Goal: Navigation & Orientation: Find specific page/section

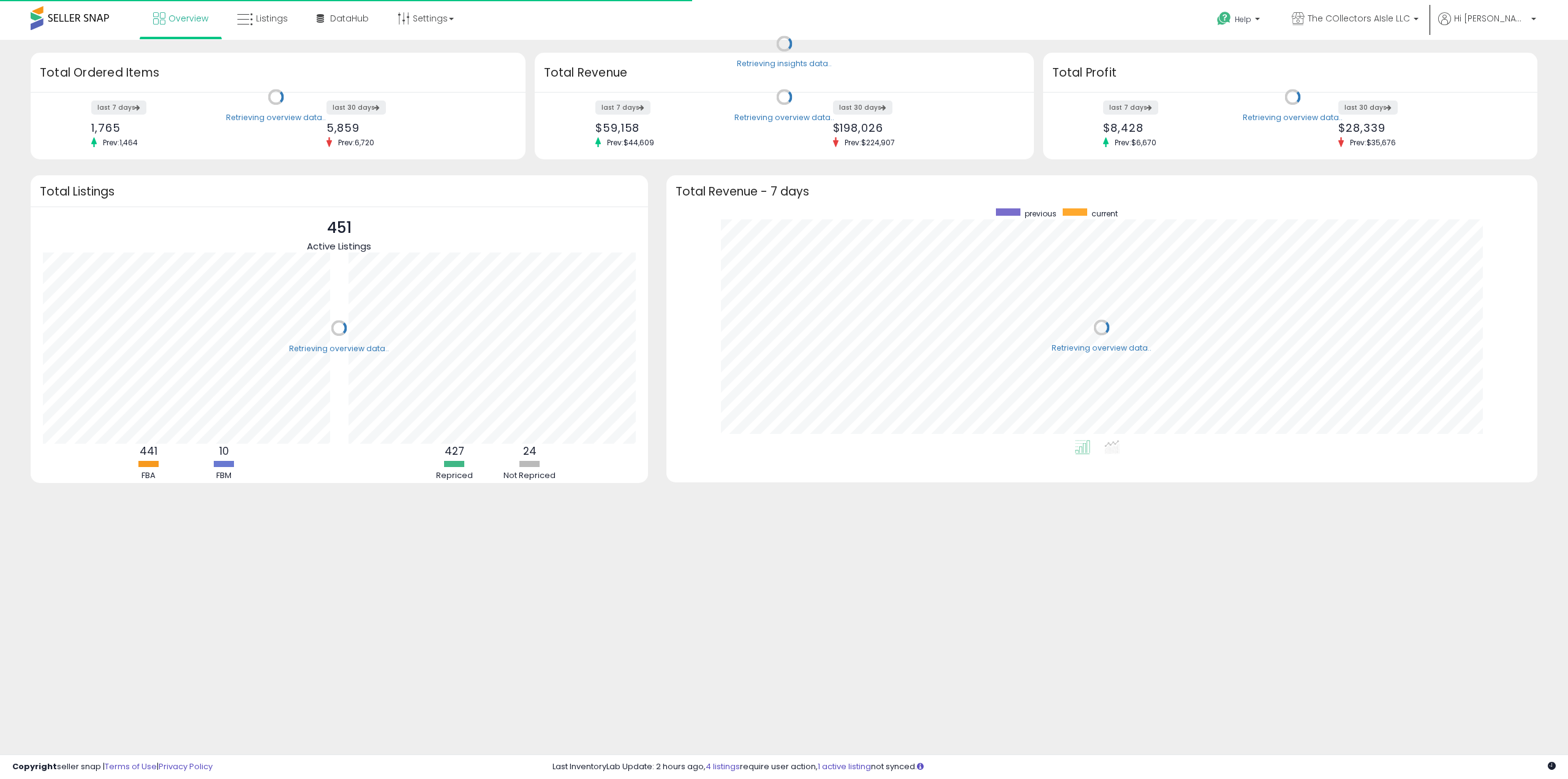
scroll to position [232, 847]
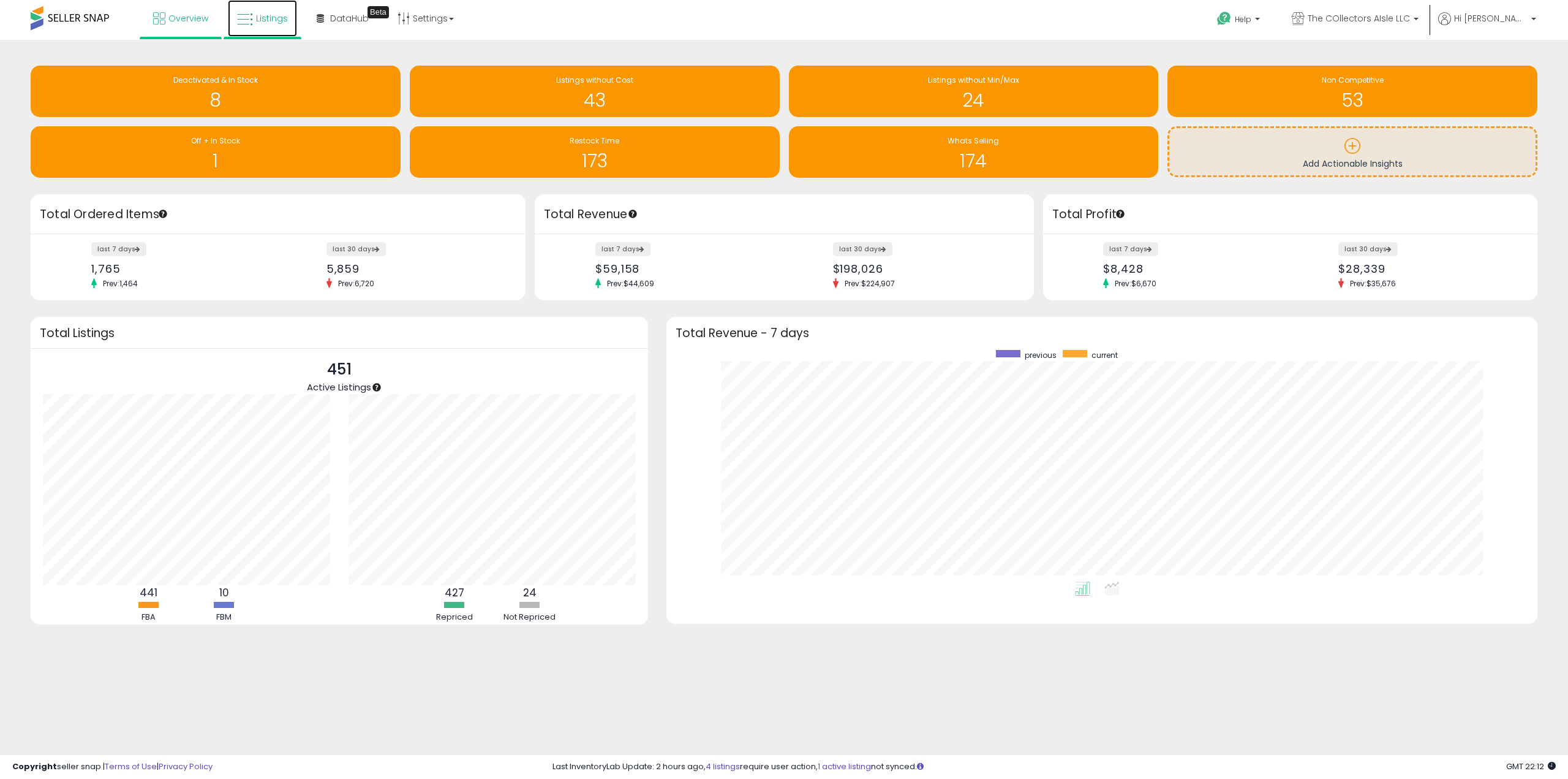
click at [285, 22] on span "Listings" at bounding box center [272, 18] width 32 height 12
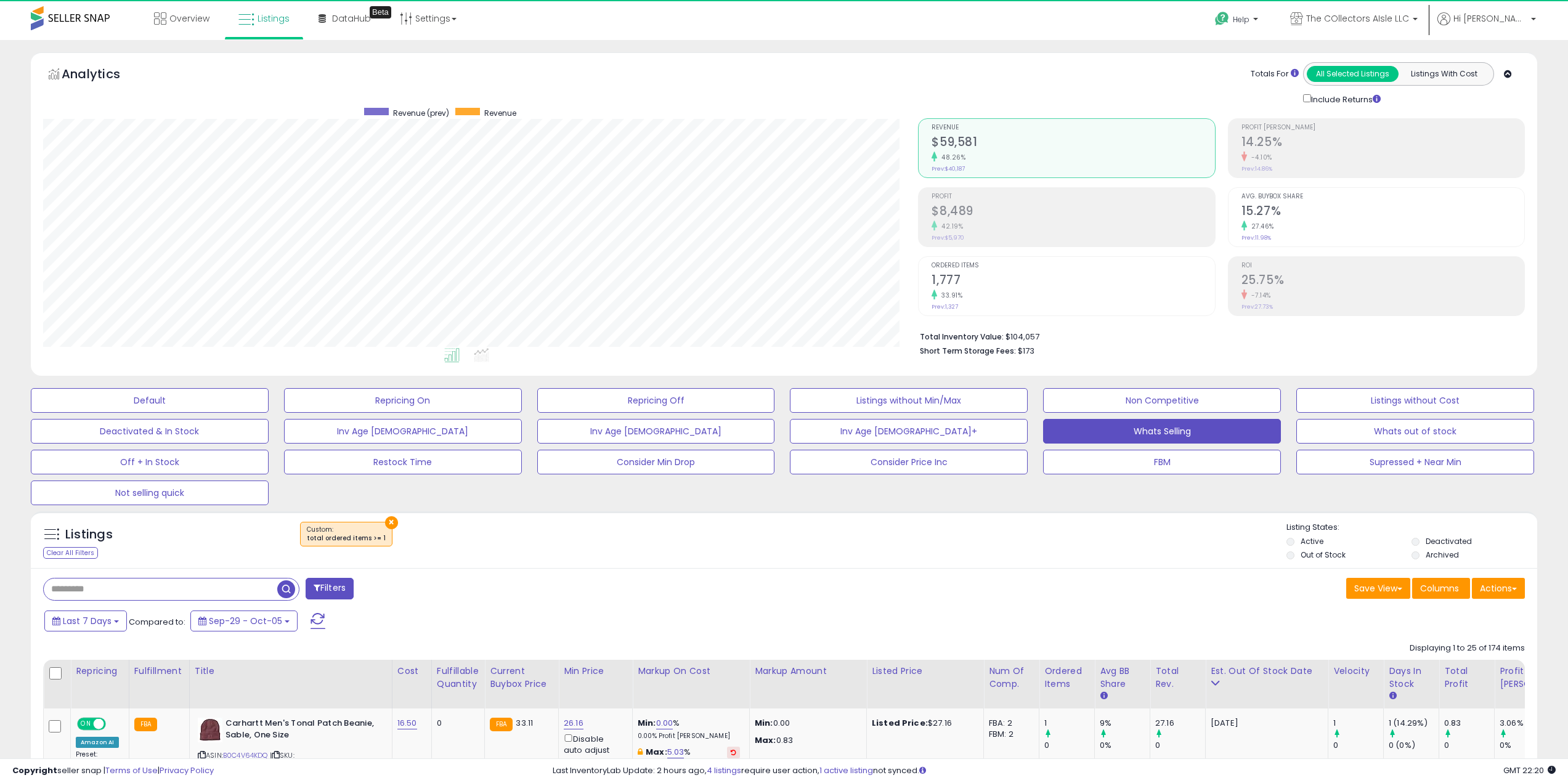
scroll to position [252, 875]
